Goal: Find specific page/section: Find specific page/section

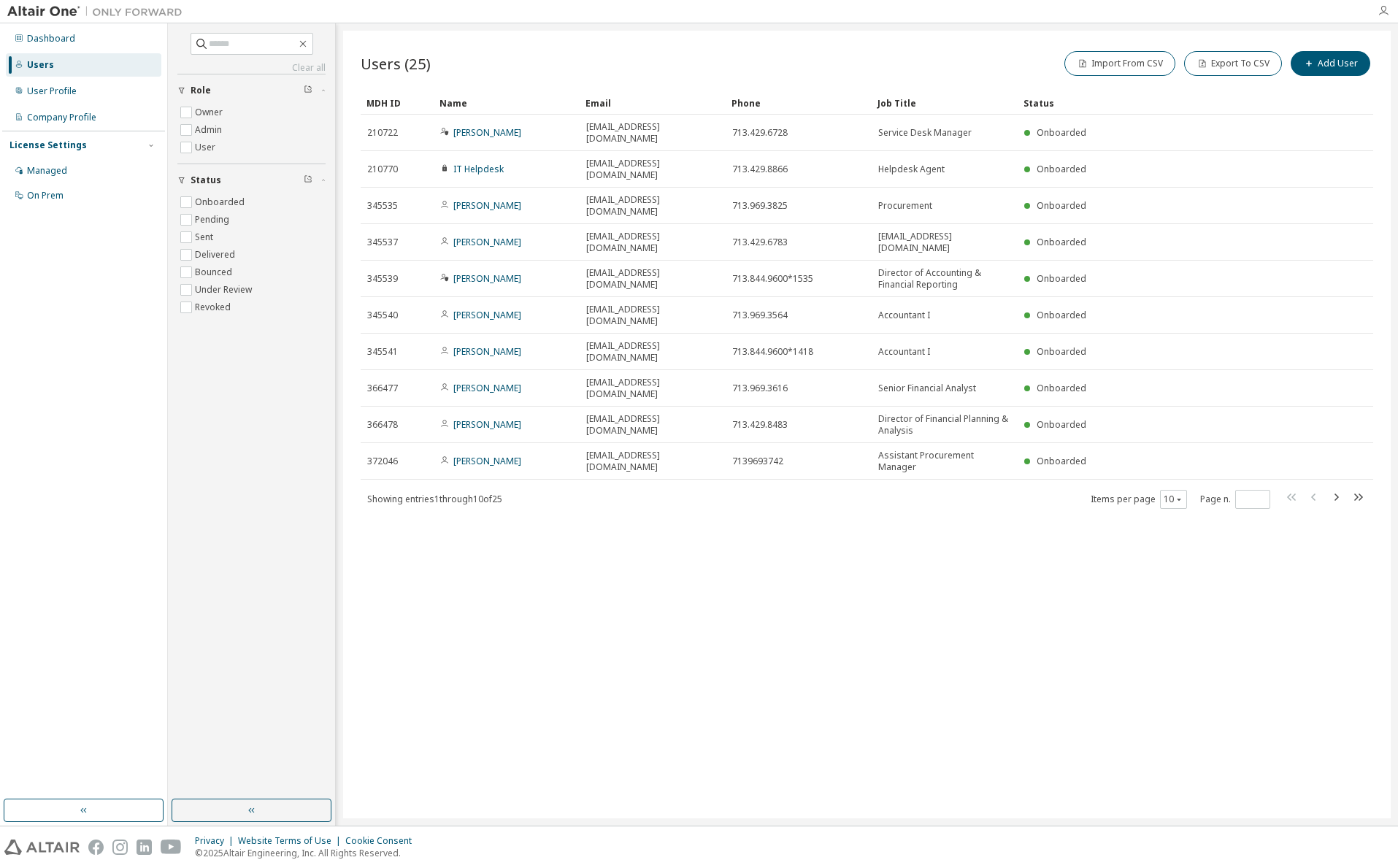
click at [1388, 12] on icon "button" at bounding box center [1384, 11] width 12 height 12
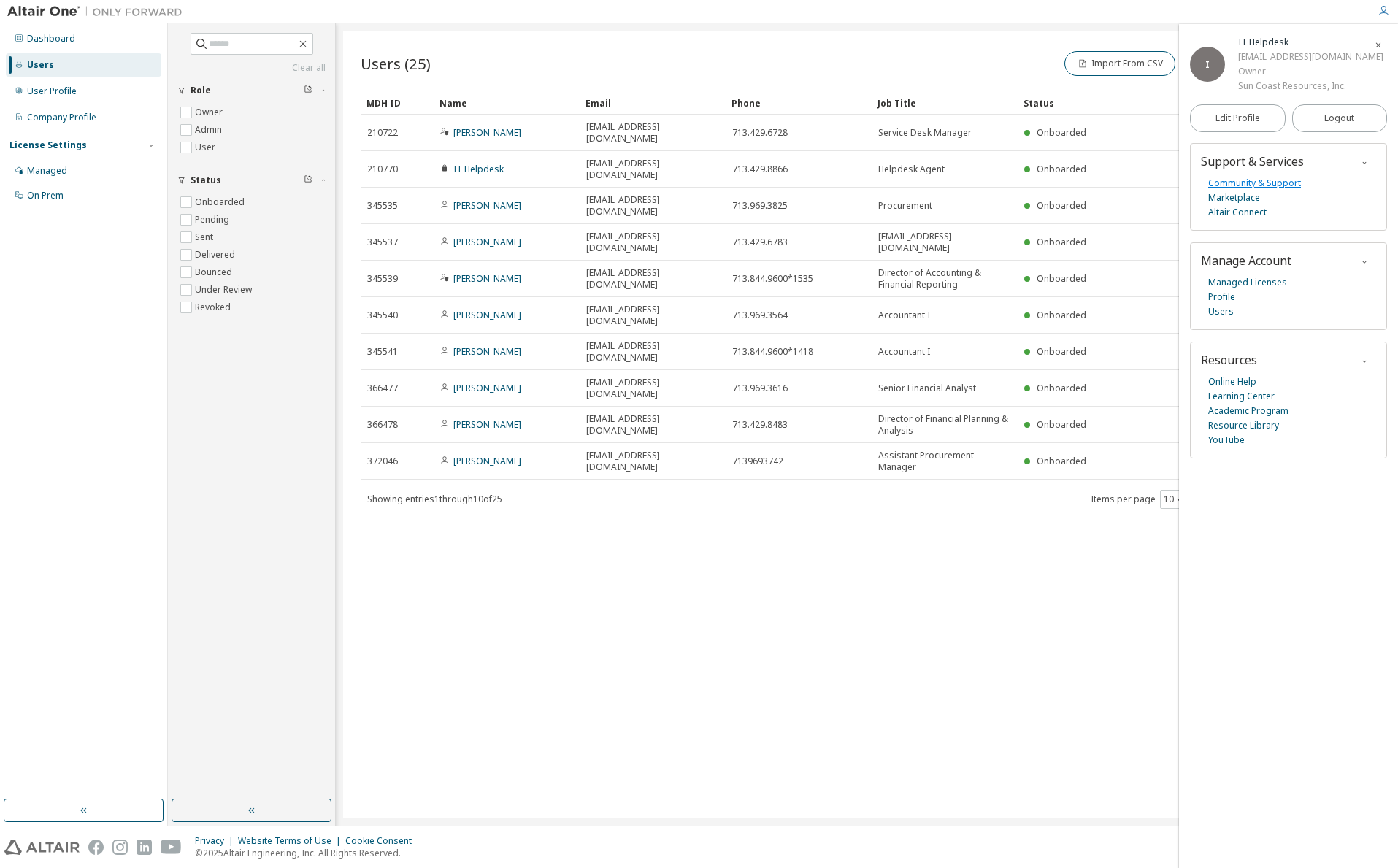
click at [1239, 182] on link "Community & Support" at bounding box center [1255, 183] width 92 height 15
click at [1277, 188] on link "Community & Support" at bounding box center [1255, 183] width 92 height 15
